Goal: Communication & Community: Answer question/provide support

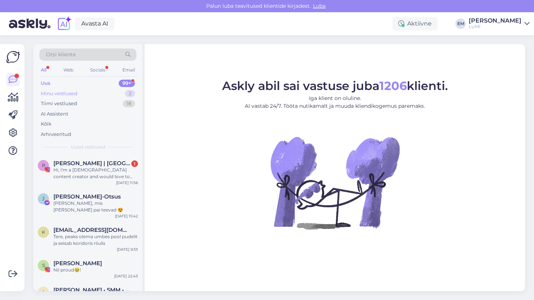
click at [109, 91] on div "Minu vestlused 2" at bounding box center [87, 94] width 97 height 10
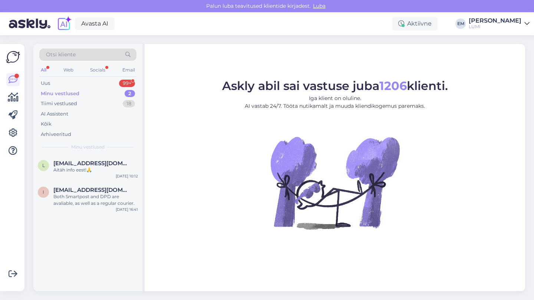
click at [101, 96] on div "Minu vestlused 2" at bounding box center [87, 94] width 97 height 10
click at [97, 102] on div "Tiimi vestlused 18" at bounding box center [87, 104] width 97 height 10
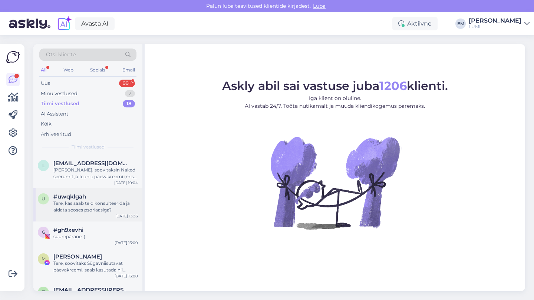
click at [121, 208] on div "Tere, kas saab teid konsulteerida ja aidata seoses psoriaasiga?" at bounding box center [95, 206] width 85 height 13
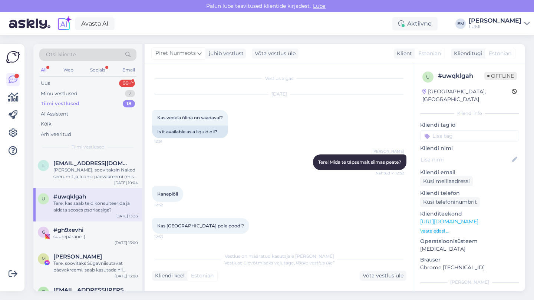
scroll to position [334, 0]
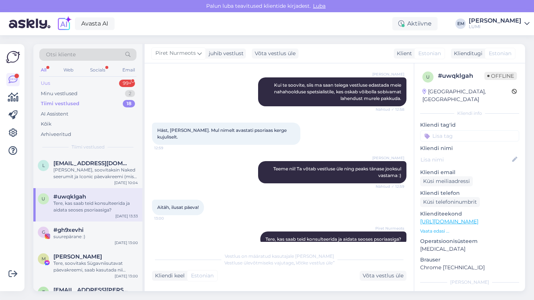
click at [98, 84] on div "Uus 99+" at bounding box center [87, 83] width 97 height 10
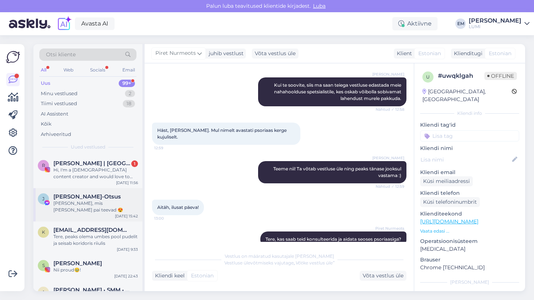
click at [98, 209] on div "[PERSON_NAME], mis [PERSON_NAME] pai teevad 😍" at bounding box center [95, 206] width 85 height 13
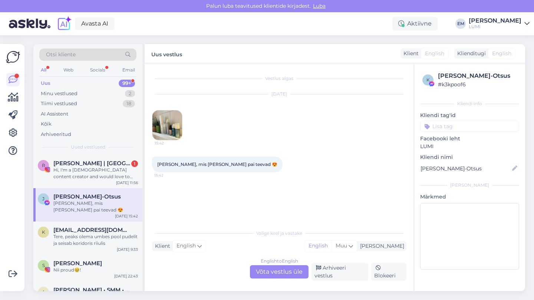
scroll to position [0, 0]
click at [96, 236] on div "Tere, peaks olema umbes pool pudelit ja seisab koridoris riiulis" at bounding box center [95, 240] width 85 height 13
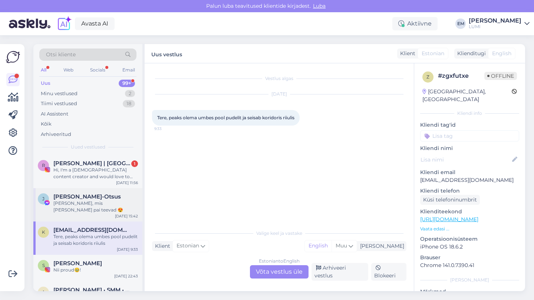
click at [98, 200] on div "[PERSON_NAME], mis [PERSON_NAME] pai teevad 😍" at bounding box center [95, 206] width 85 height 13
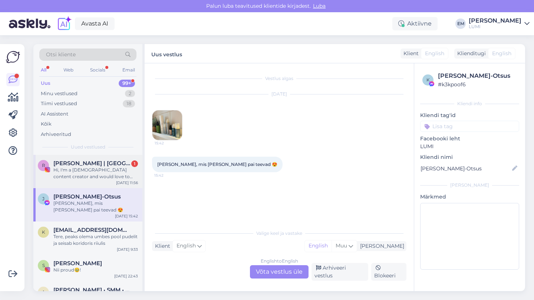
click at [92, 160] on span "[PERSON_NAME] | [GEOGRAPHIC_DATA] | Strategic UGC & Amazon Creator" at bounding box center [91, 163] width 77 height 7
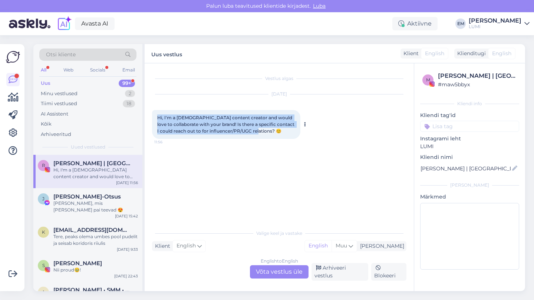
drag, startPoint x: 285, startPoint y: 132, endPoint x: 155, endPoint y: 111, distance: 131.0
click at [155, 111] on div "Hi, I'm a [DEMOGRAPHIC_DATA] content creator and would love to collaborate with…" at bounding box center [226, 124] width 148 height 29
click at [245, 126] on span "Hi, I'm a [DEMOGRAPHIC_DATA] content creator and would love to collaborate with…" at bounding box center [226, 124] width 138 height 19
drag, startPoint x: 283, startPoint y: 132, endPoint x: 155, endPoint y: 108, distance: 130.3
click at [155, 108] on div "[DATE] Hi, I'm a [DEMOGRAPHIC_DATA] content creator and would love to collabora…" at bounding box center [279, 116] width 254 height 61
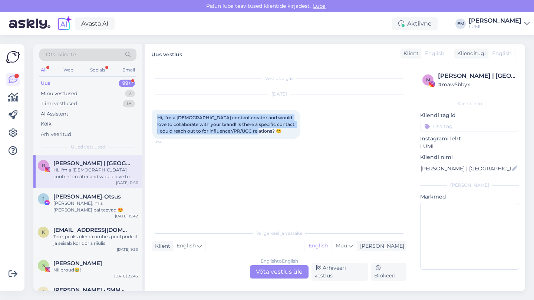
copy span "Hi, I'm a [DEMOGRAPHIC_DATA] content creator and would love to collaborate with…"
